Goal: Find specific page/section

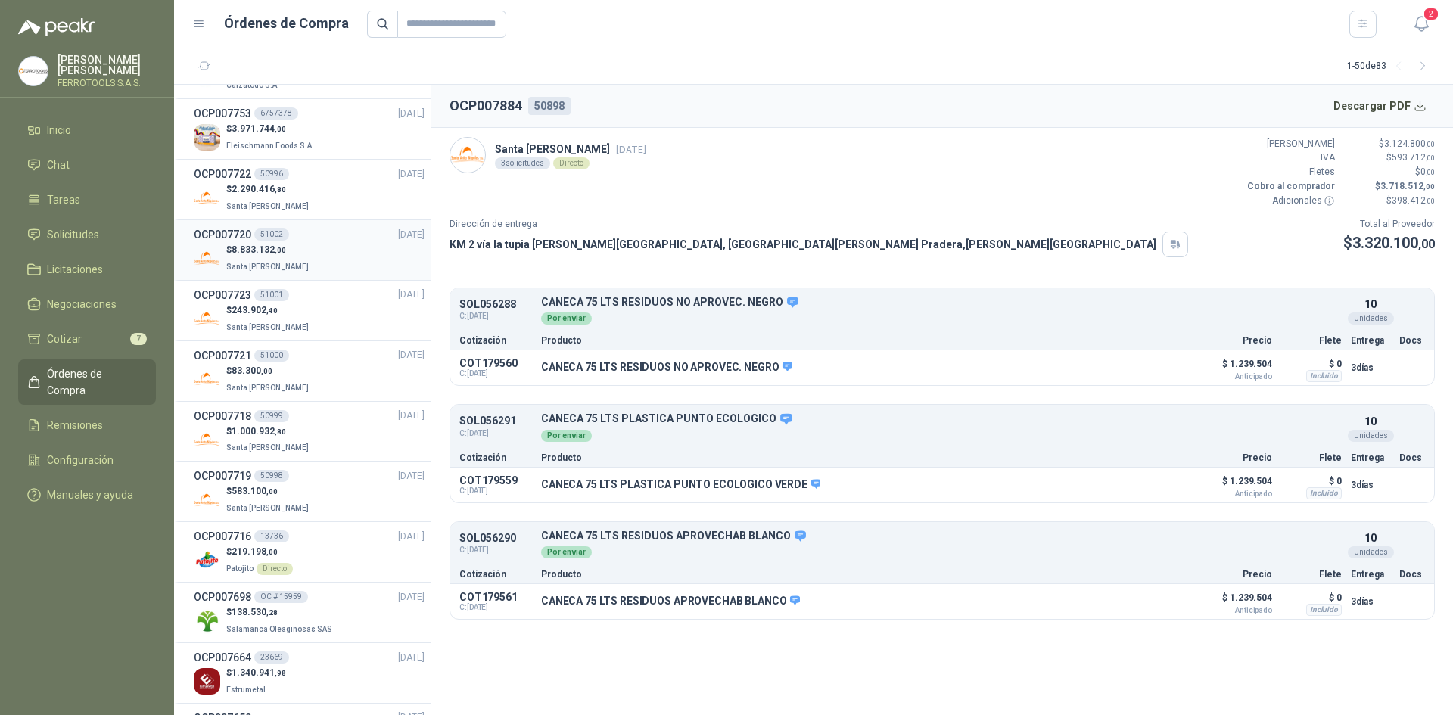
scroll to position [379, 0]
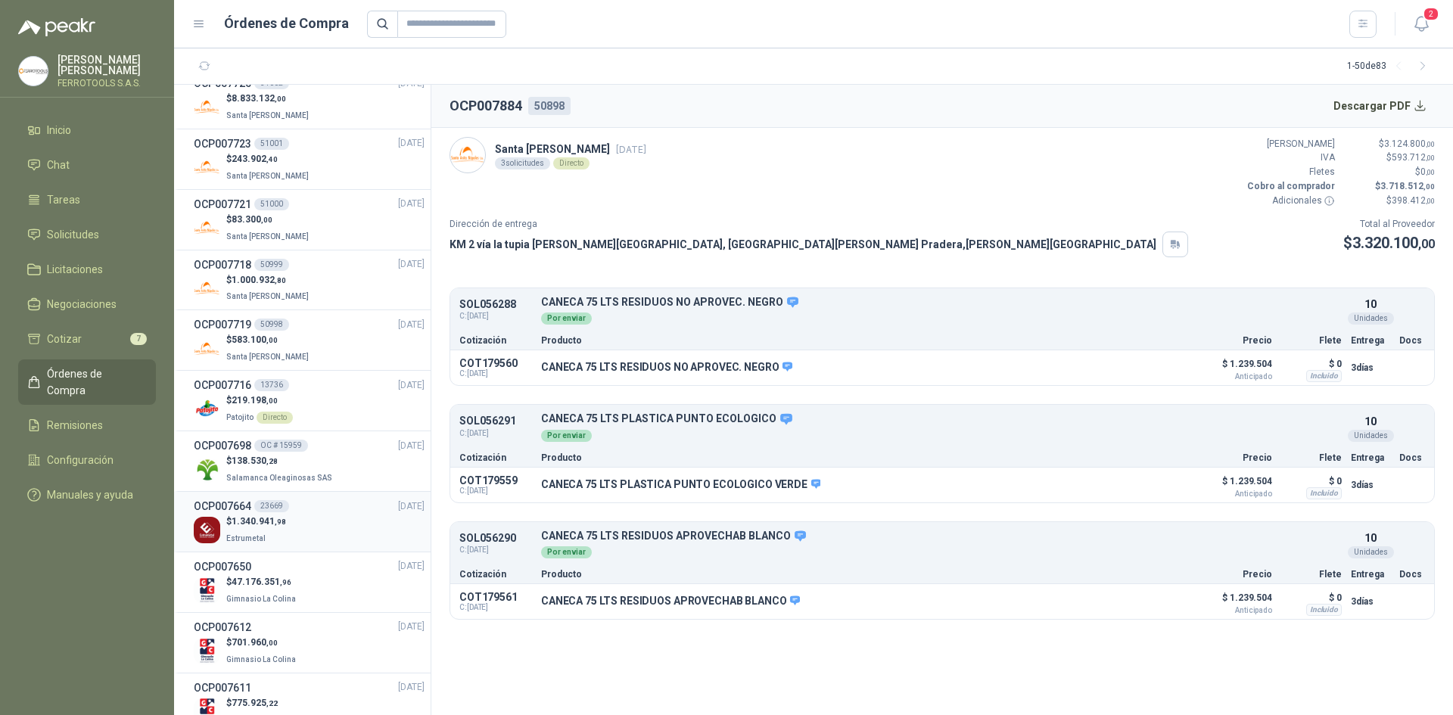
click at [335, 522] on div "$ 1.340.941 ,98 Estrumetal" at bounding box center [309, 530] width 231 height 31
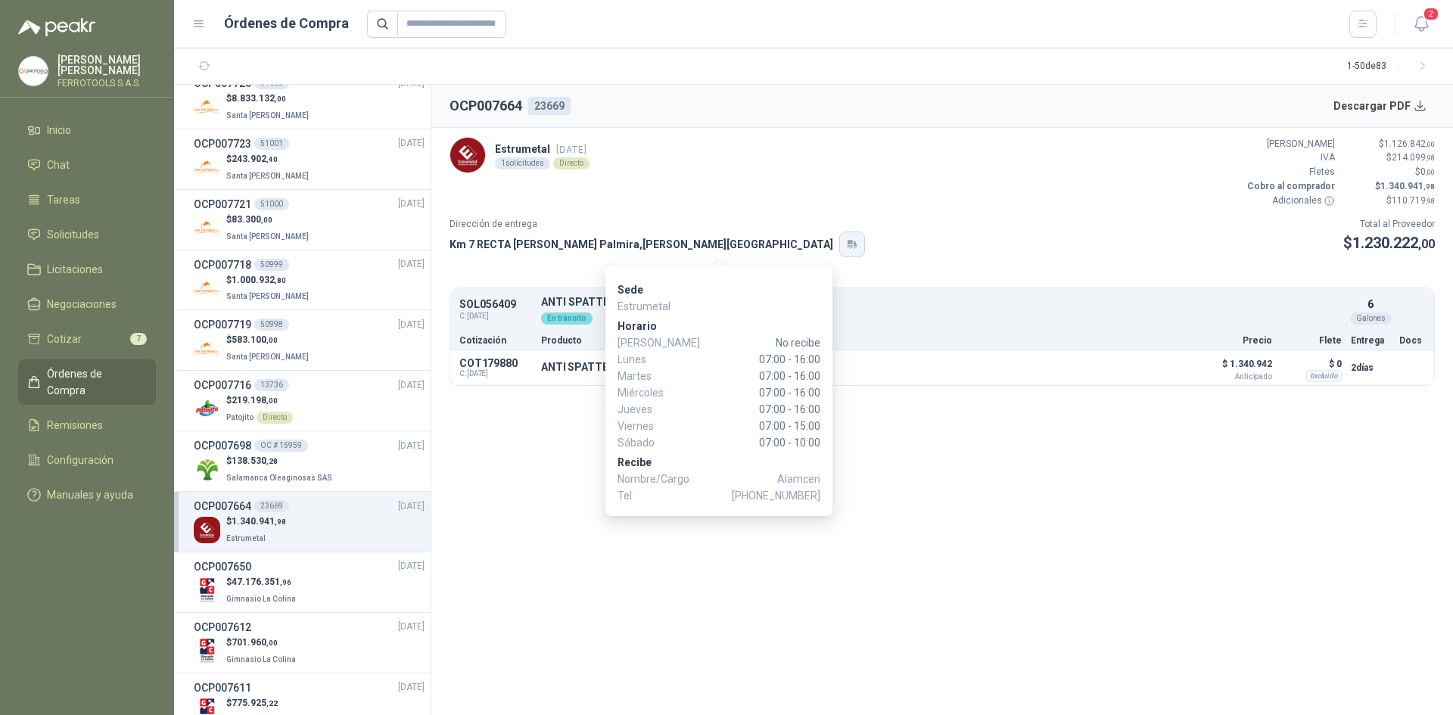
click at [846, 245] on icon "button" at bounding box center [852, 244] width 13 height 12
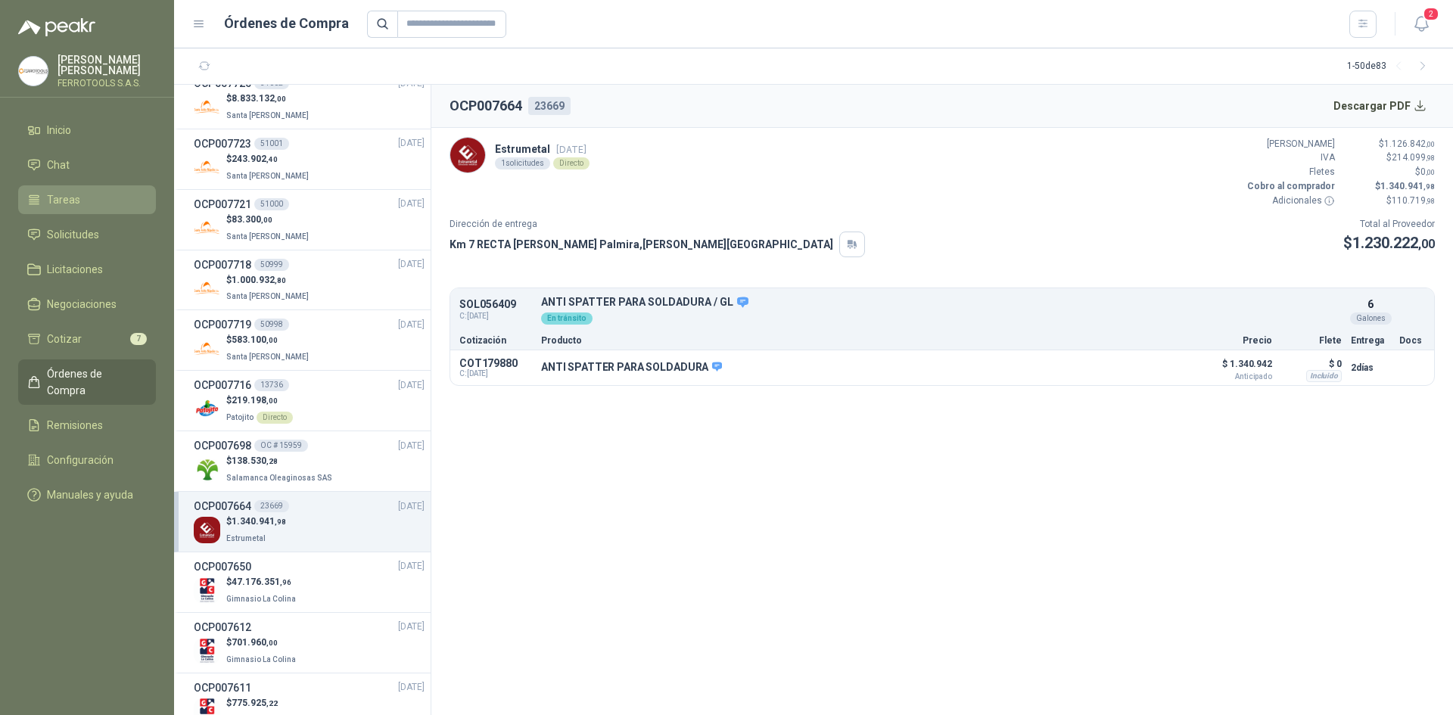
click at [110, 196] on li "Tareas" at bounding box center [87, 200] width 120 height 17
click at [55, 159] on span "Chat" at bounding box center [58, 165] width 23 height 17
